Goal: Information Seeking & Learning: Learn about a topic

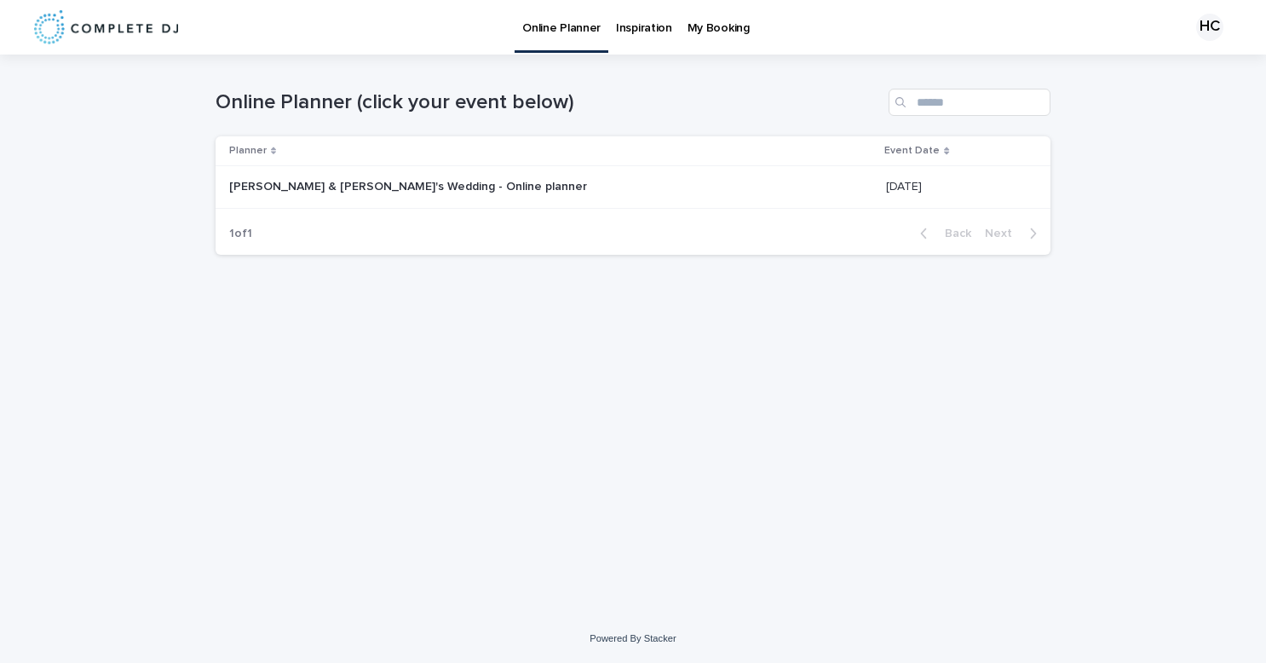
click at [406, 199] on div "[PERSON_NAME] & [PERSON_NAME]'s Wedding - Online planner [PERSON_NAME] & [PERSO…" at bounding box center [550, 187] width 643 height 28
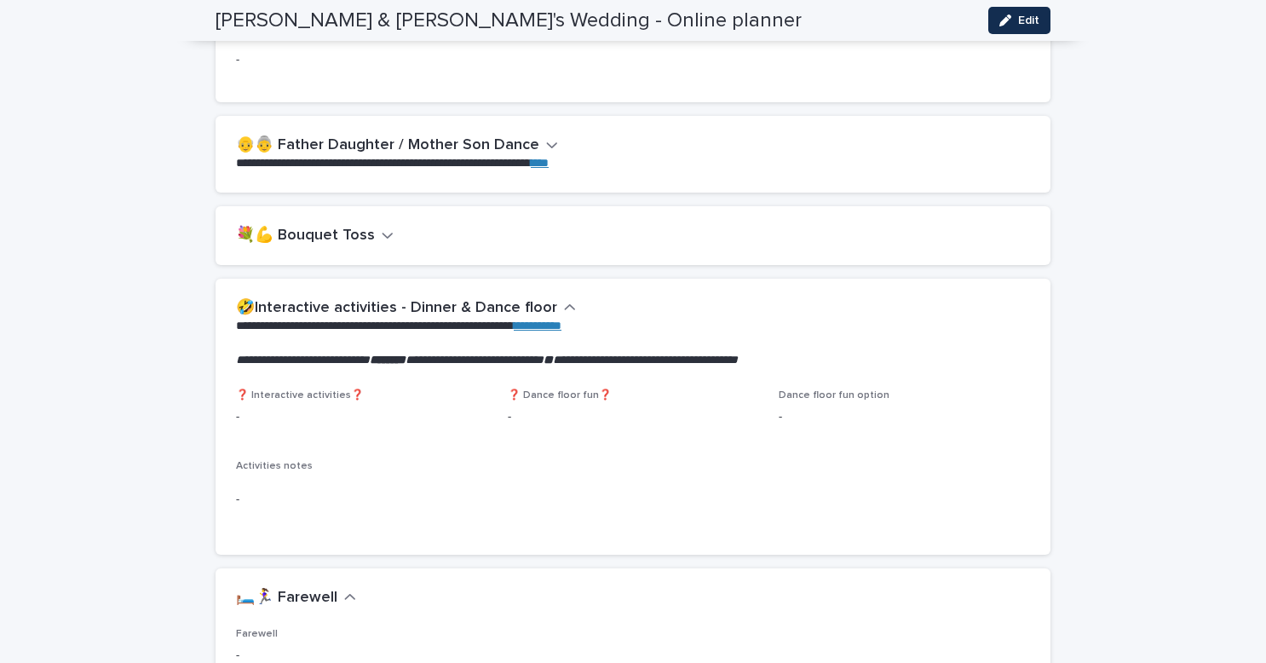
scroll to position [2336, 0]
click at [360, 229] on h2 "💐💪 Bouquet Toss" at bounding box center [305, 235] width 139 height 19
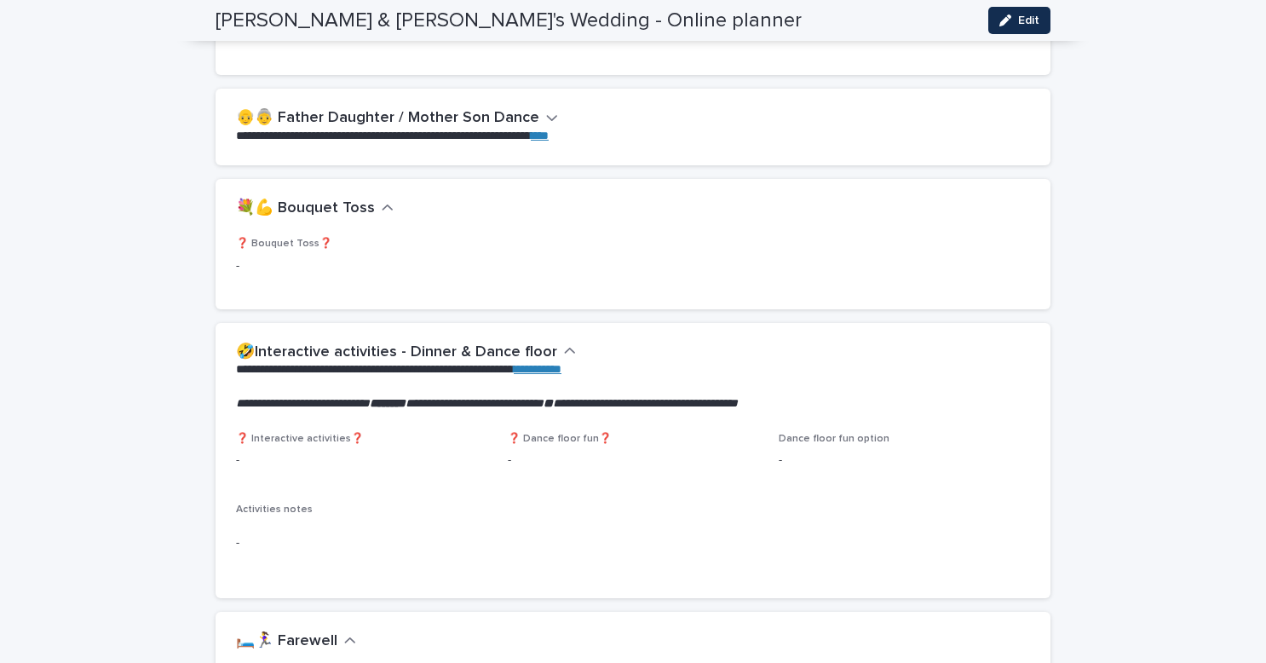
scroll to position [2372, 0]
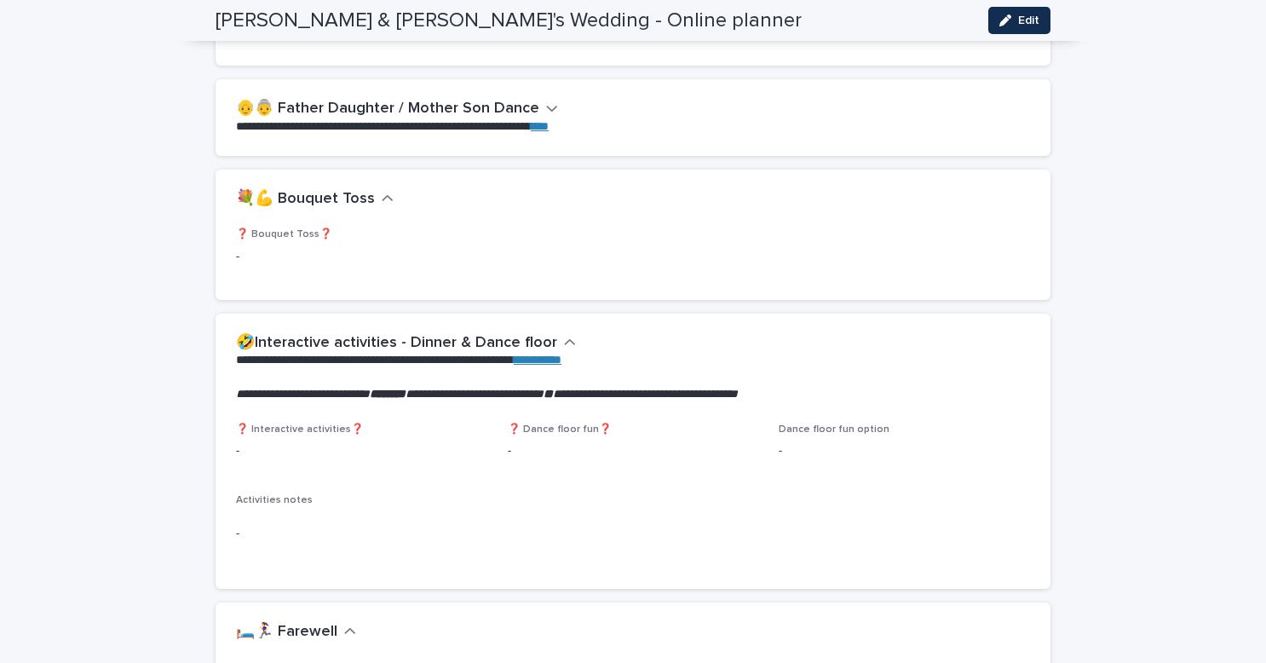
click at [370, 205] on button "💐💪 Bouquet Toss" at bounding box center [315, 199] width 158 height 19
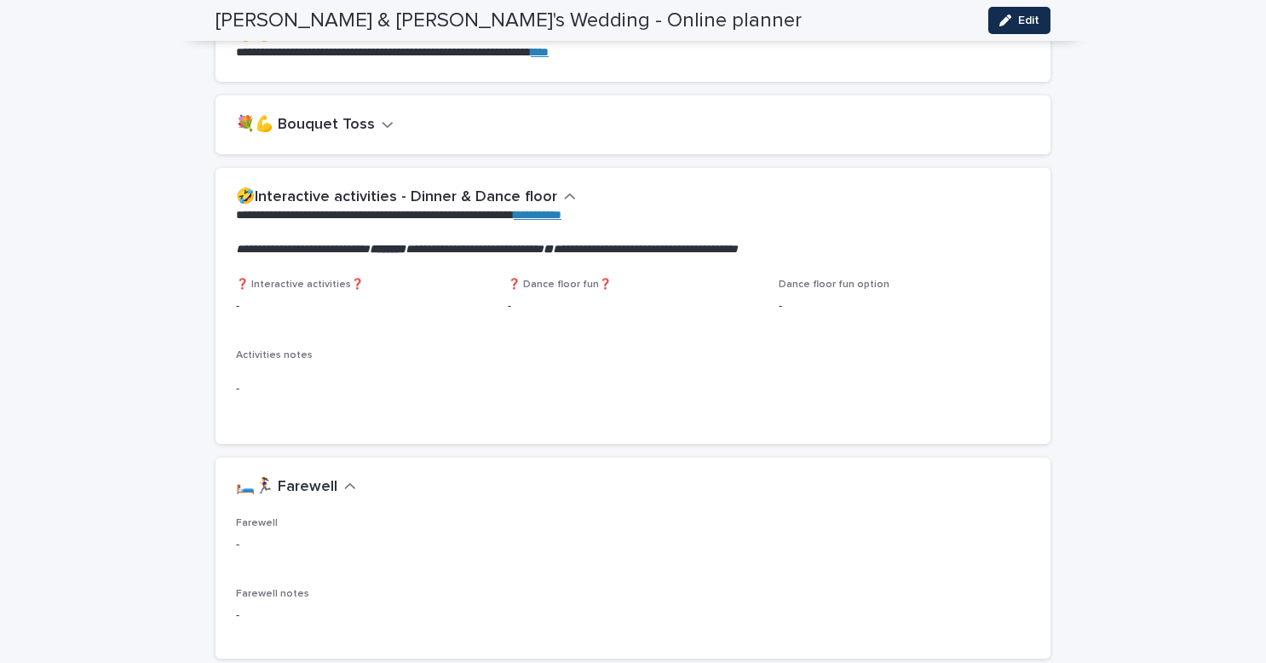
scroll to position [2445, 0]
click at [562, 216] on link "**********" at bounding box center [538, 216] width 48 height 12
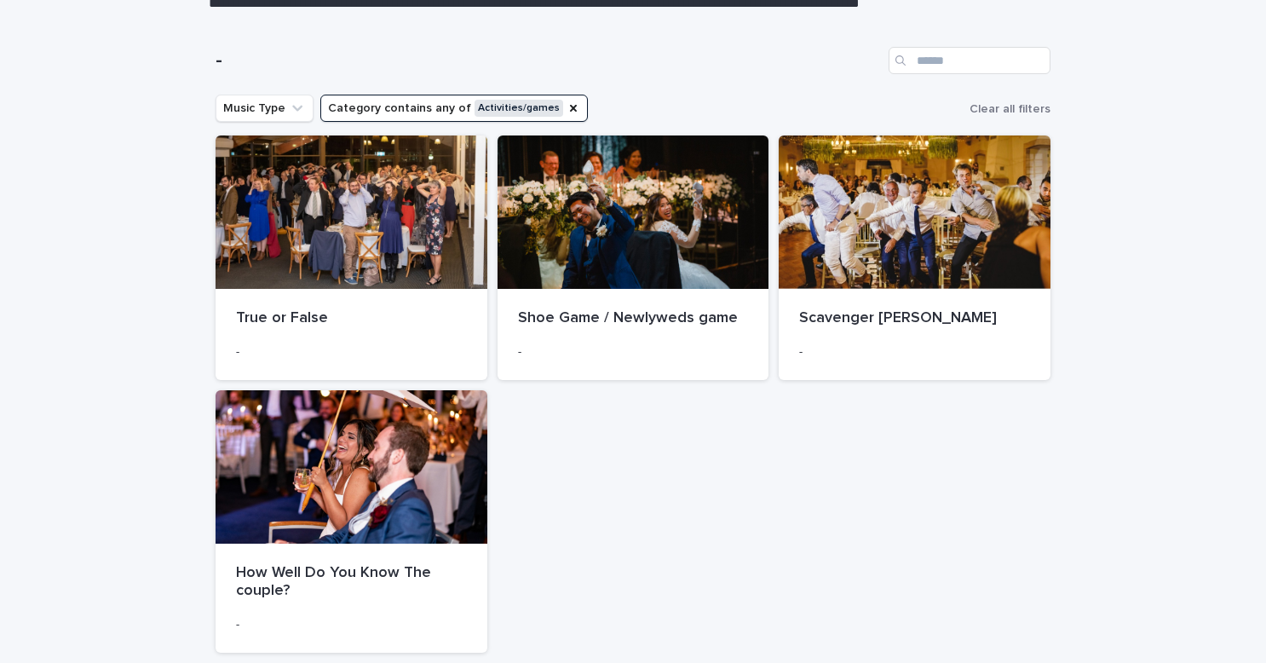
scroll to position [148, 0]
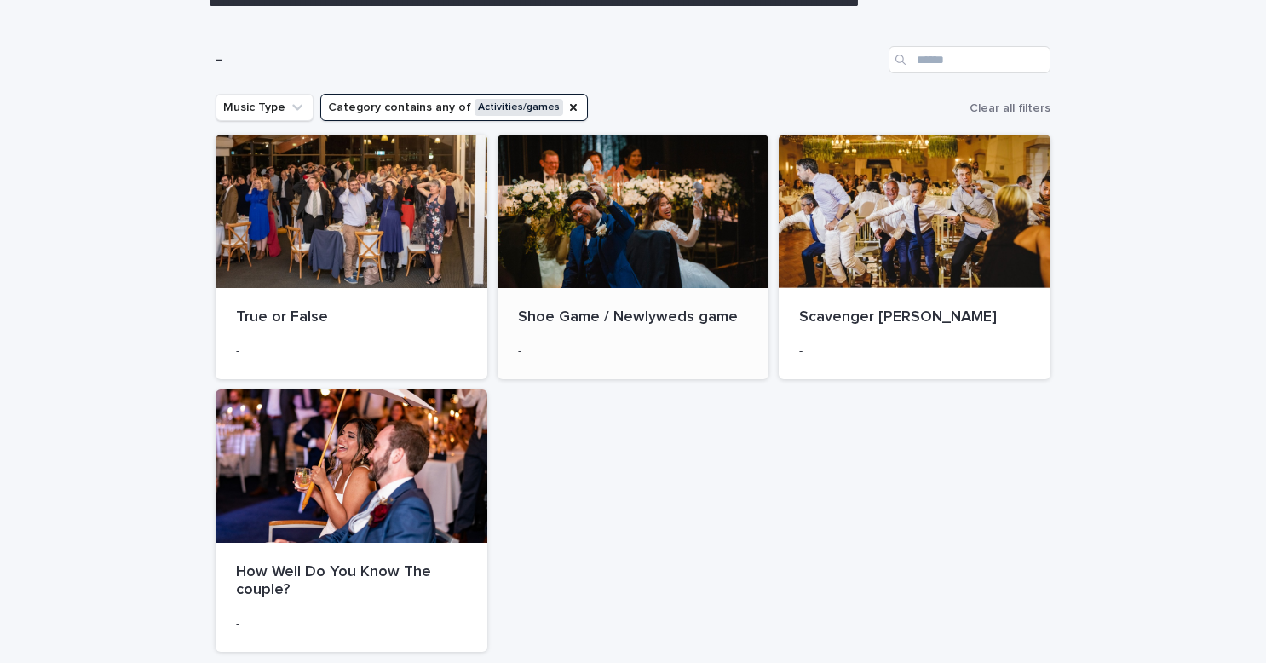
click at [712, 242] on div at bounding box center [634, 211] width 272 height 153
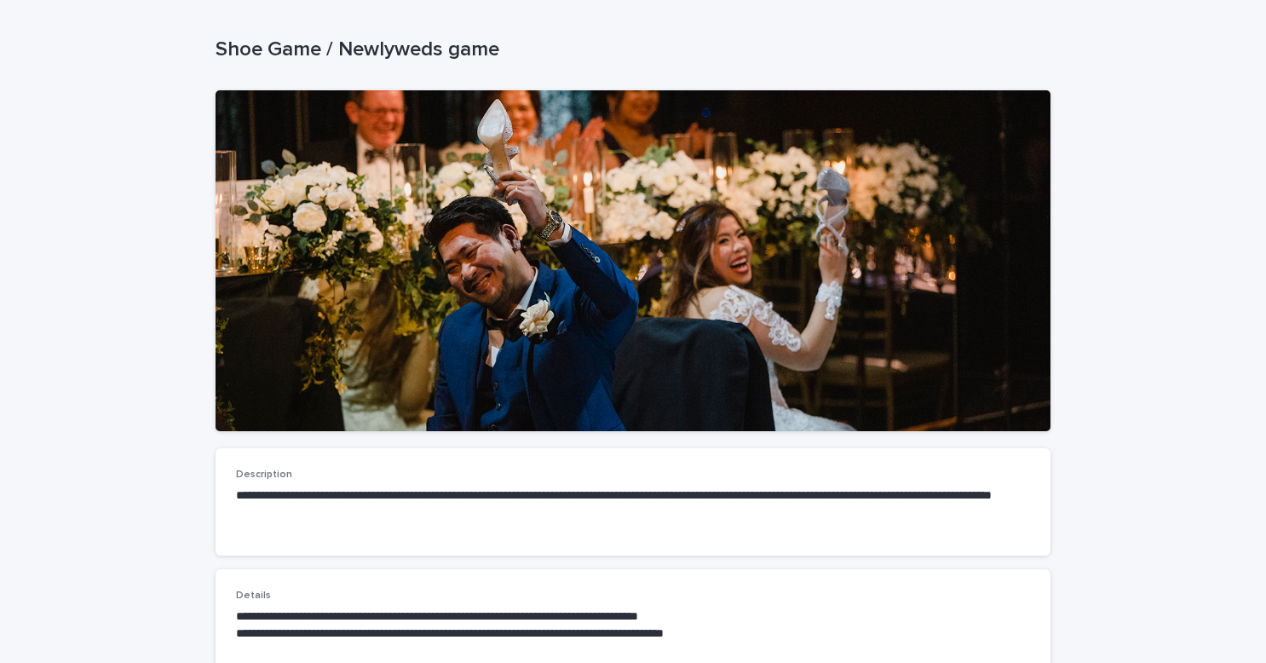
scroll to position [69, 0]
